Goal: Navigation & Orientation: Find specific page/section

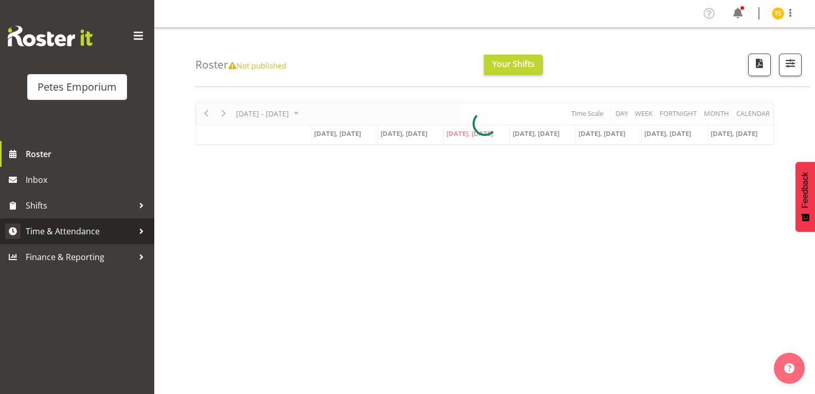
click at [64, 242] on link "Time & Attendance" at bounding box center [77, 231] width 154 height 26
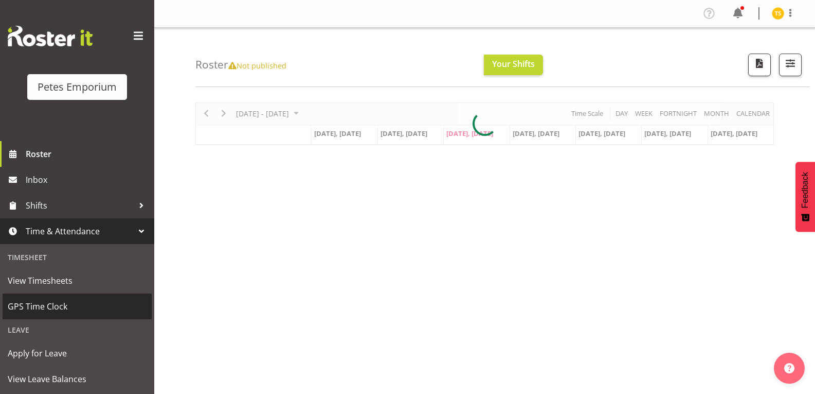
click at [56, 299] on span "GPS Time Clock" at bounding box center [77, 305] width 139 height 15
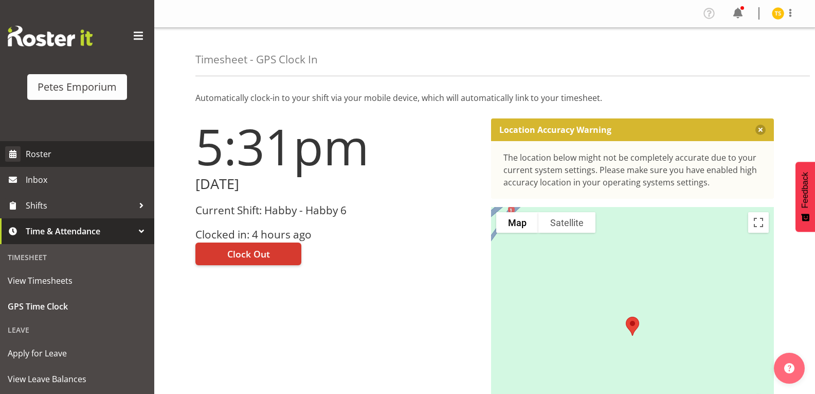
click at [54, 150] on span "Roster" at bounding box center [87, 153] width 123 height 15
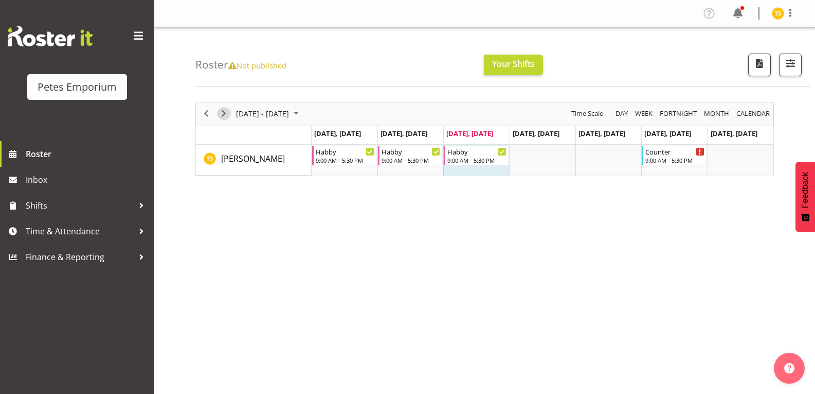
click at [224, 114] on span "Next" at bounding box center [224, 113] width 12 height 13
click at [224, 113] on span "Next" at bounding box center [224, 113] width 12 height 13
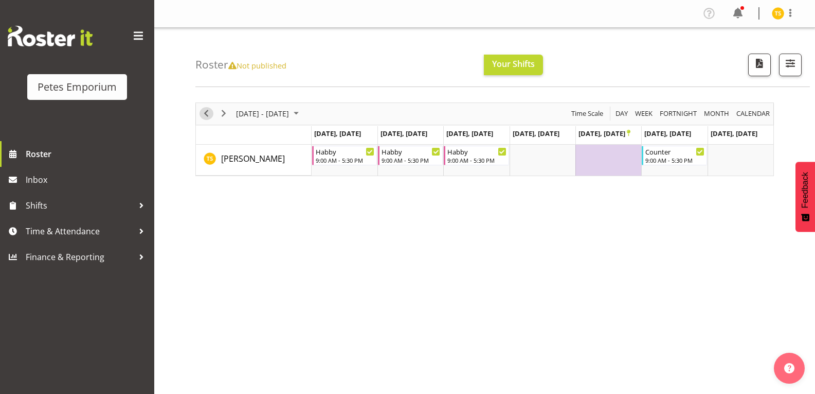
click at [204, 116] on span "Previous" at bounding box center [206, 113] width 12 height 13
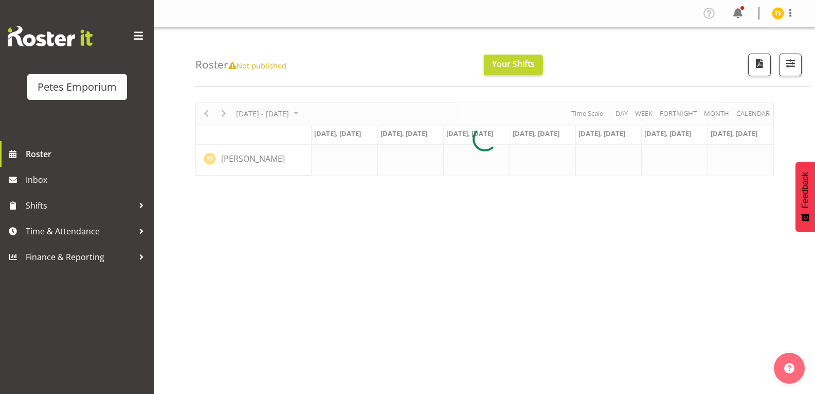
click at [199, 119] on div at bounding box center [484, 139] width 579 height 74
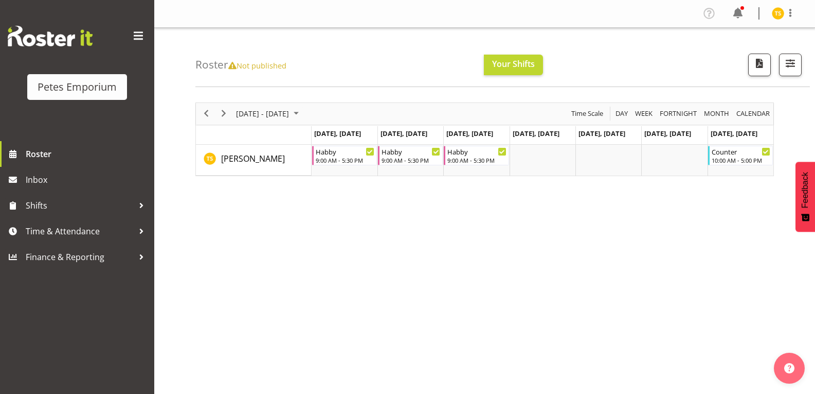
click at [778, 10] on img at bounding box center [778, 13] width 12 height 12
click at [729, 56] on link "Log Out" at bounding box center [747, 54] width 99 height 19
